Goal: Information Seeking & Learning: Learn about a topic

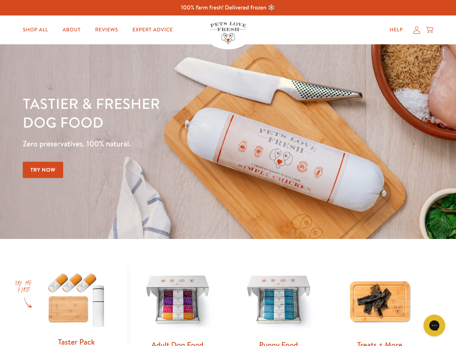
click at [228, 173] on div "Tastier & fresher dog food Zero preservatives. 100% natural. Try Now" at bounding box center [159, 141] width 273 height 95
click at [434, 326] on icon "Gorgias live chat" at bounding box center [433, 325] width 7 height 7
